Goal: Task Accomplishment & Management: Use online tool/utility

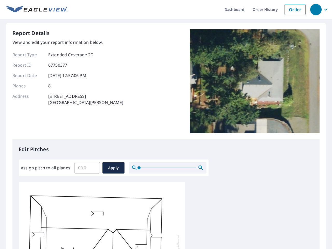
click at [166, 124] on div "Report Details View and edit your report information below. Report Type Extende…" at bounding box center [165, 84] width 307 height 110
click at [315, 9] on div "button" at bounding box center [315, 9] width 11 height 11
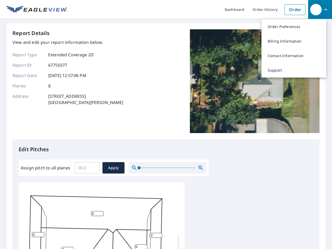
click at [87, 168] on input "Assign pitch to all planes" at bounding box center [86, 167] width 25 height 15
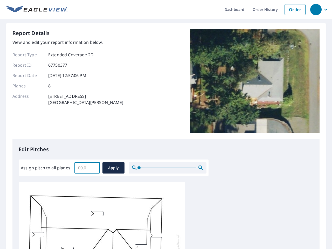
click at [113, 168] on span "Apply" at bounding box center [114, 168] width 14 height 6
click at [201, 168] on icon "button" at bounding box center [201, 168] width 6 height 6
